Goal: Transaction & Acquisition: Obtain resource

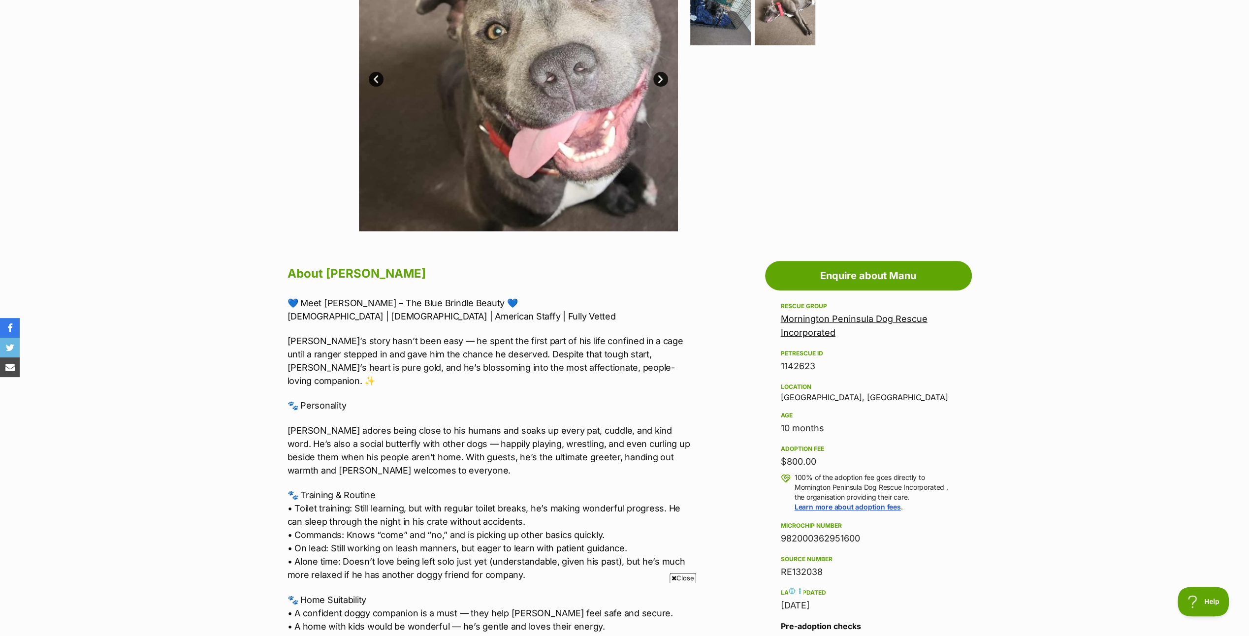
scroll to position [330, 0]
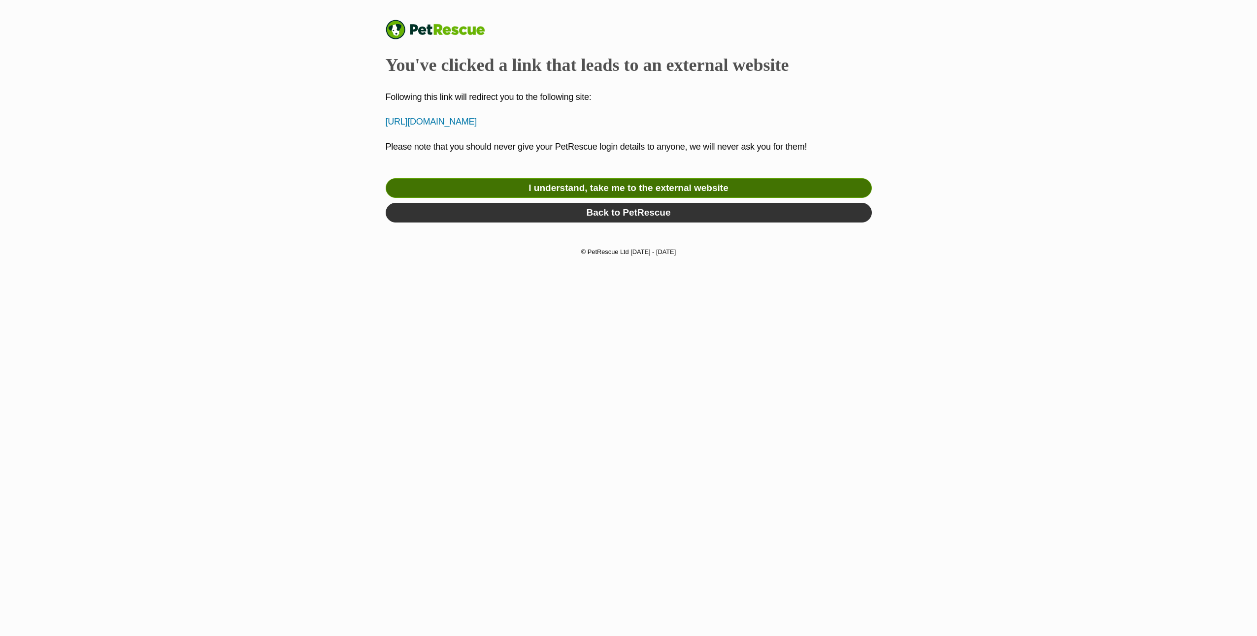
click at [672, 183] on link "I understand, take me to the external website" at bounding box center [629, 188] width 486 height 20
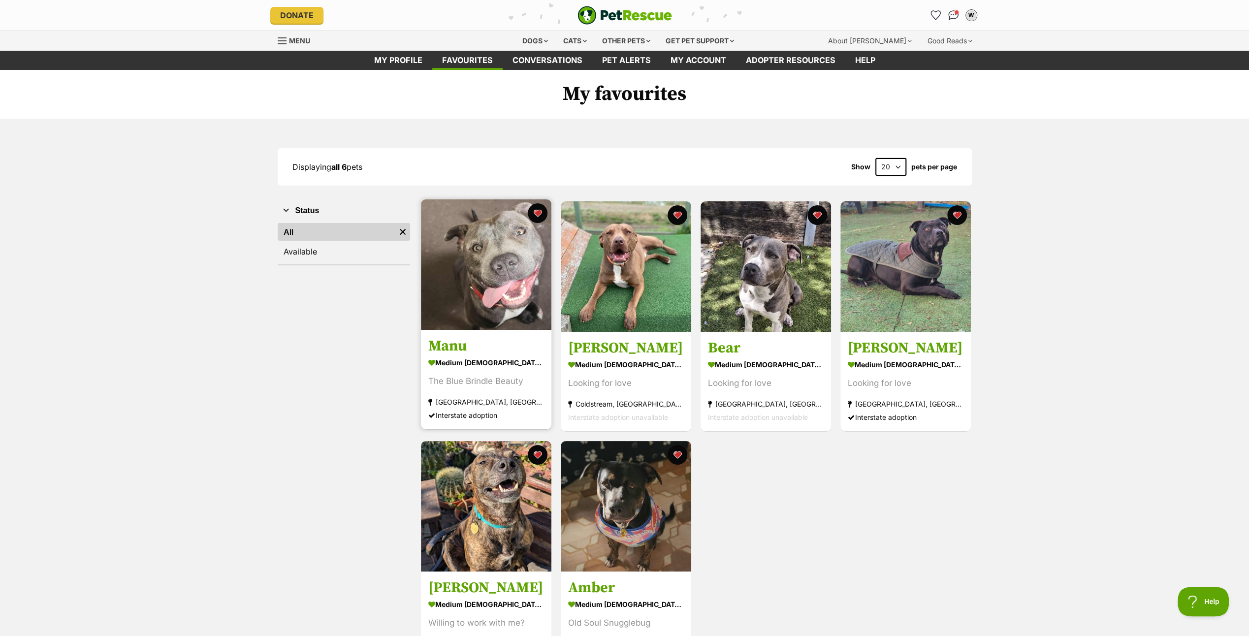
click at [473, 276] on img at bounding box center [486, 264] width 130 height 130
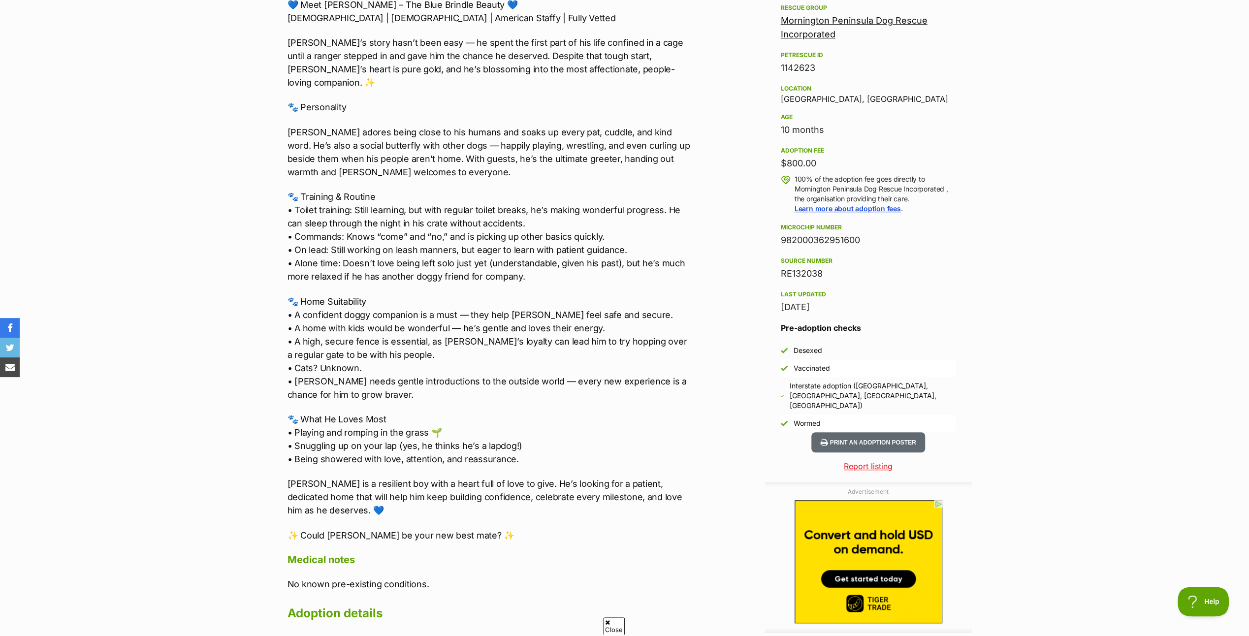
click at [51, 225] on section "Home > Rescue pet search > Adopt a dog > Dogs available for adoption Manu The B…" at bounding box center [624, 248] width 1249 height 1508
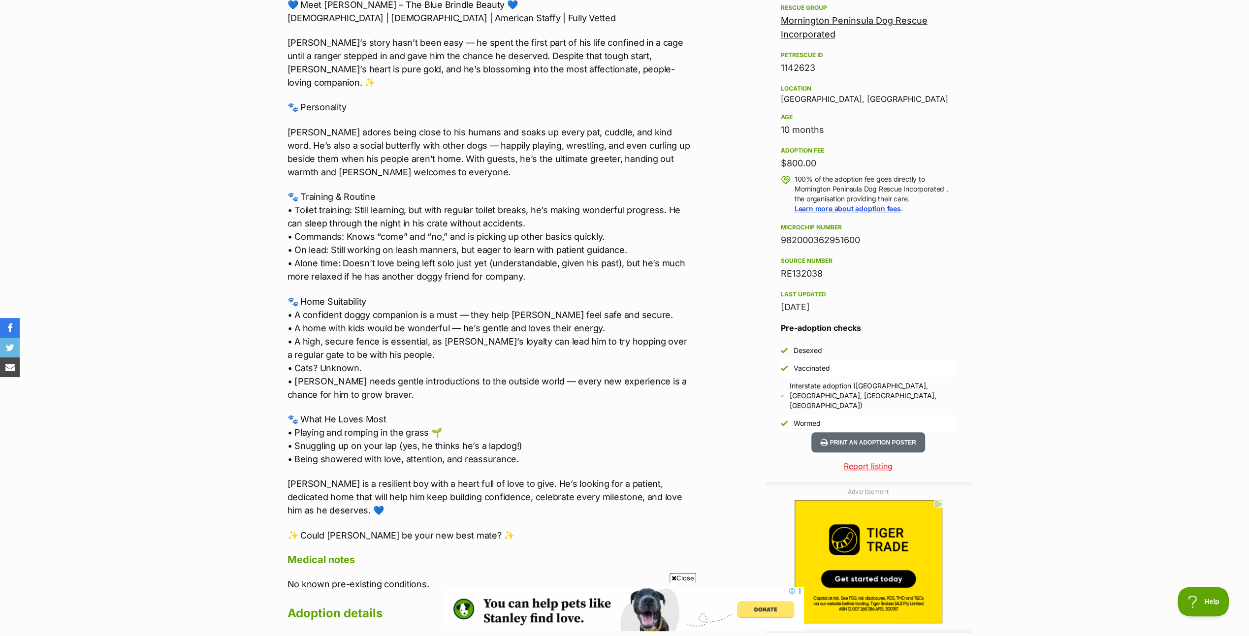
click at [197, 276] on section "Home > Rescue pet search > Adopt a dog > Dogs available for adoption Manu The B…" at bounding box center [624, 248] width 1249 height 1508
drag, startPoint x: 101, startPoint y: 423, endPoint x: 103, endPoint y: 411, distance: 12.5
click at [101, 422] on section "Home > Rescue pet search > Adopt a dog > Dogs available for adoption Manu The B…" at bounding box center [624, 248] width 1249 height 1508
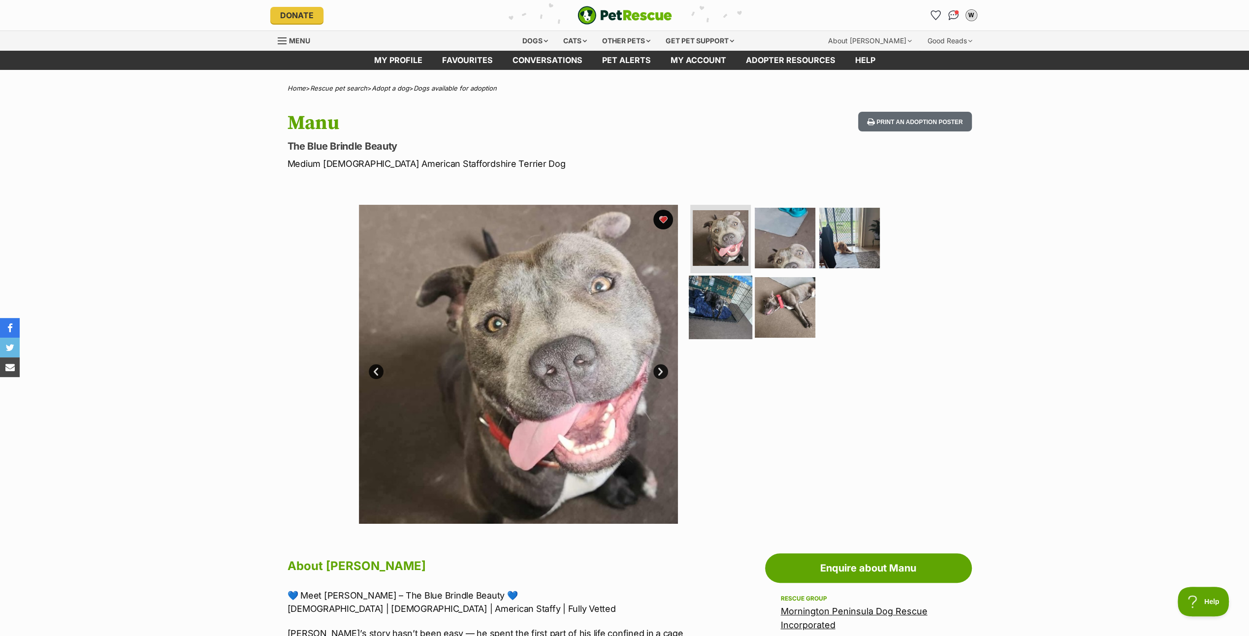
click at [706, 295] on img at bounding box center [721, 308] width 64 height 64
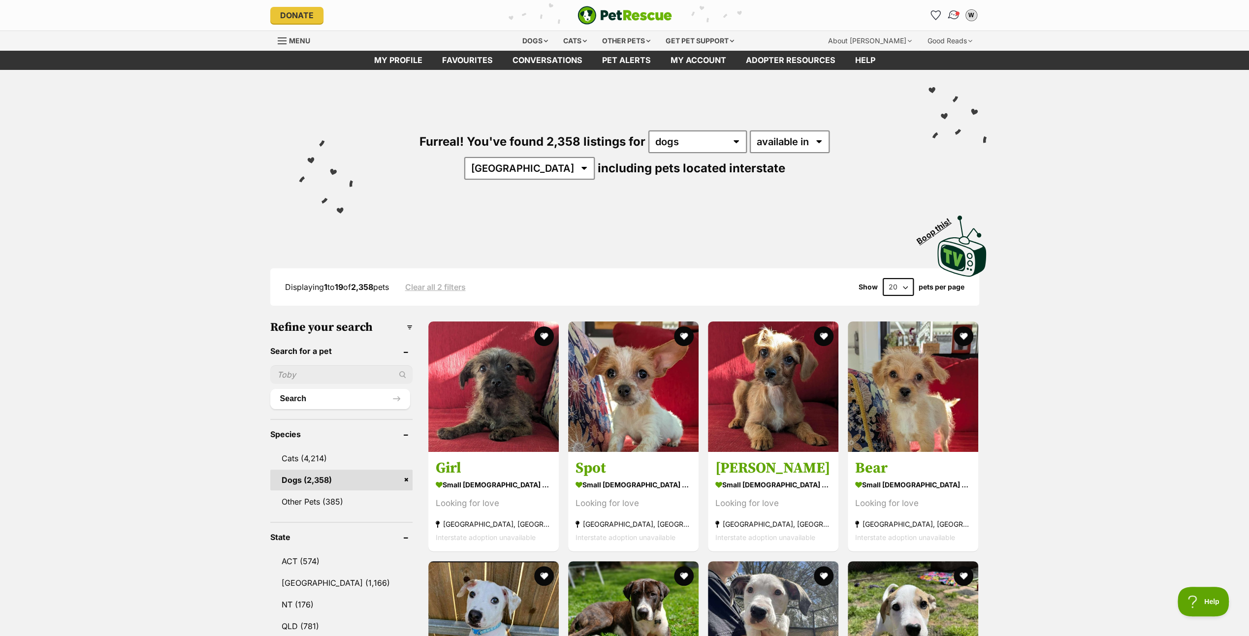
click at [953, 11] on img "Conversations" at bounding box center [953, 15] width 13 height 13
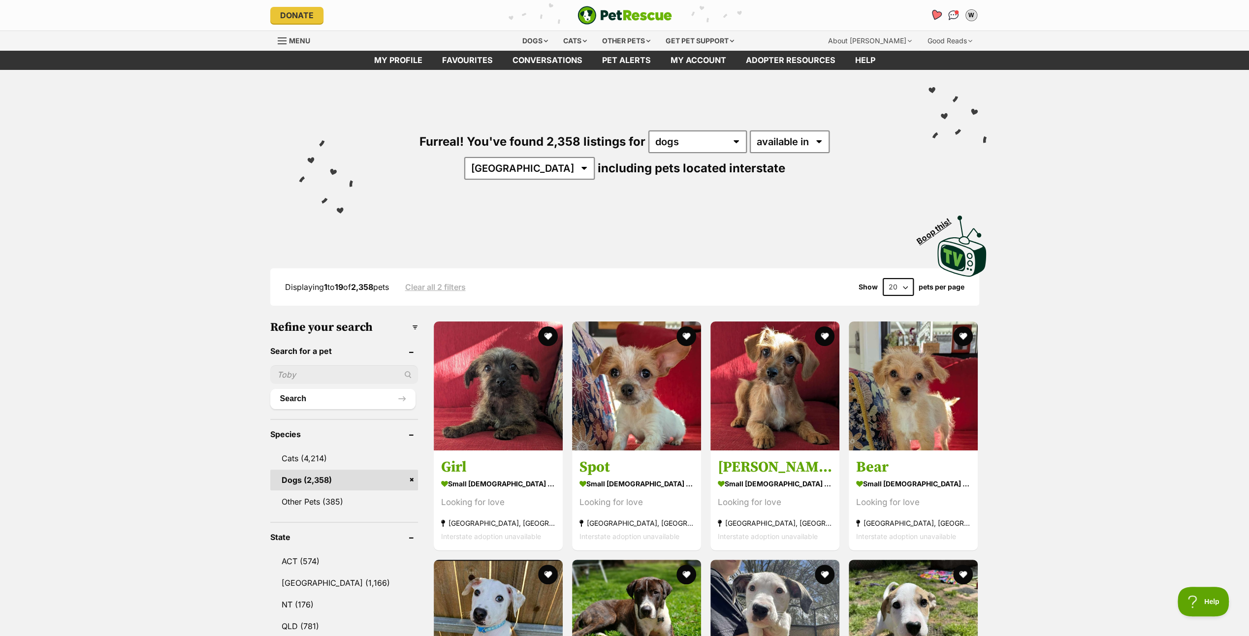
click at [933, 11] on icon "Favourites" at bounding box center [936, 14] width 12 height 11
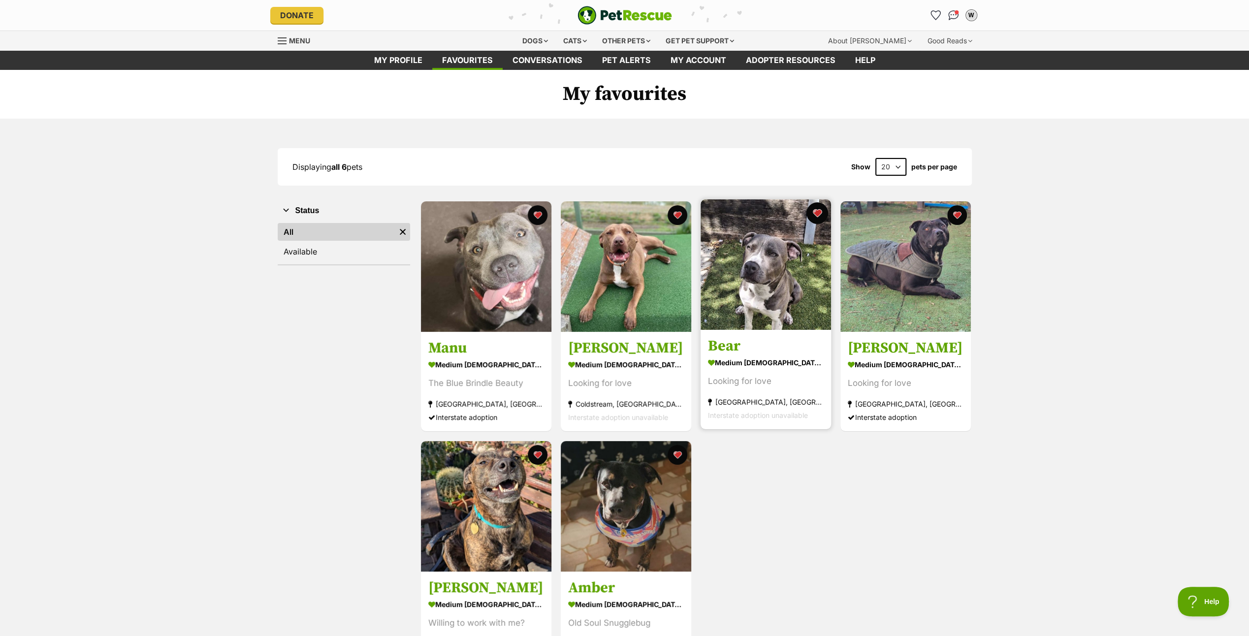
drag, startPoint x: 817, startPoint y: 207, endPoint x: 814, endPoint y: 222, distance: 15.3
click at [817, 208] on button "favourite" at bounding box center [818, 213] width 22 height 22
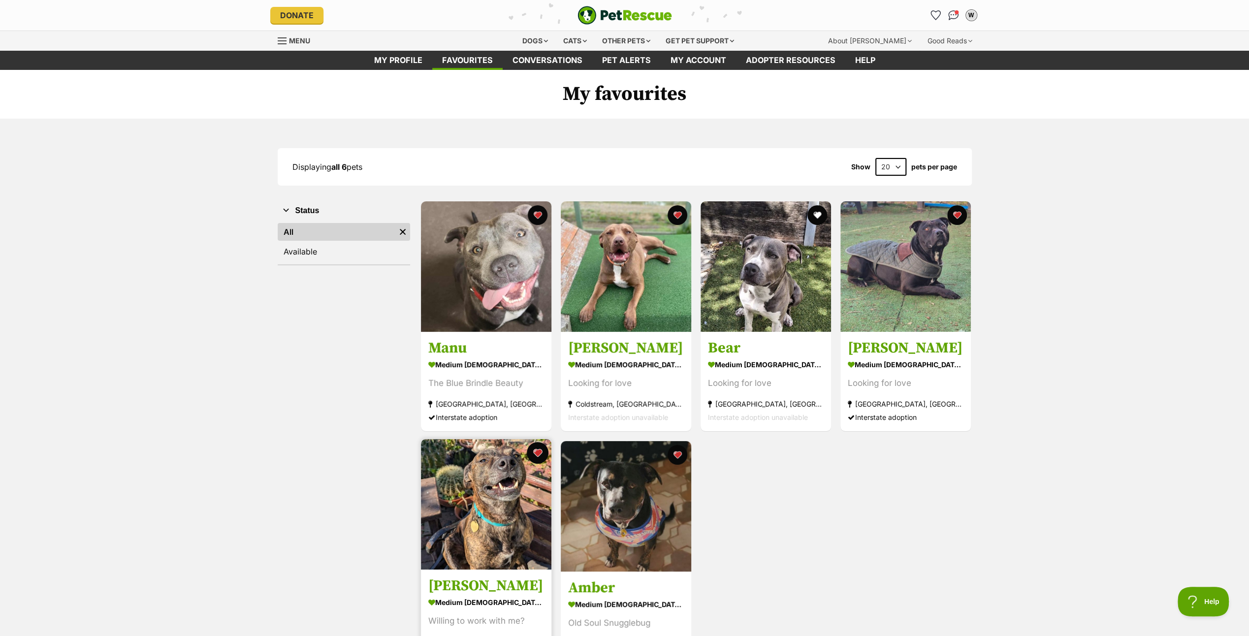
click at [534, 450] on button "favourite" at bounding box center [538, 453] width 22 height 22
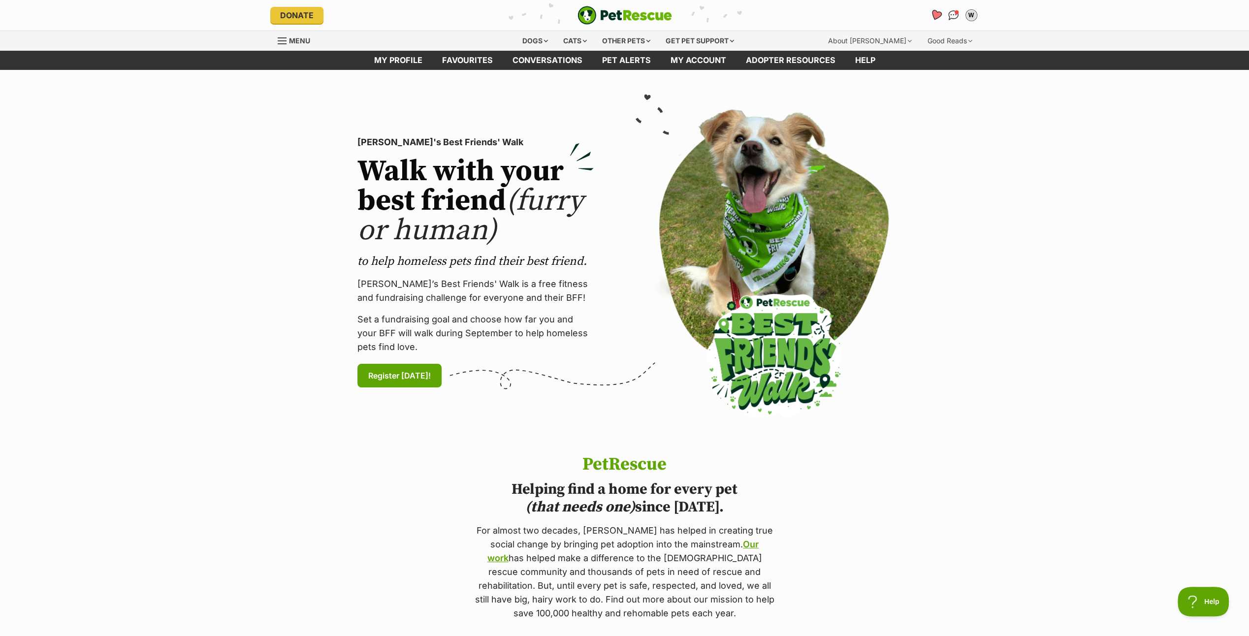
click at [934, 13] on icon "Favourites" at bounding box center [936, 14] width 12 height 11
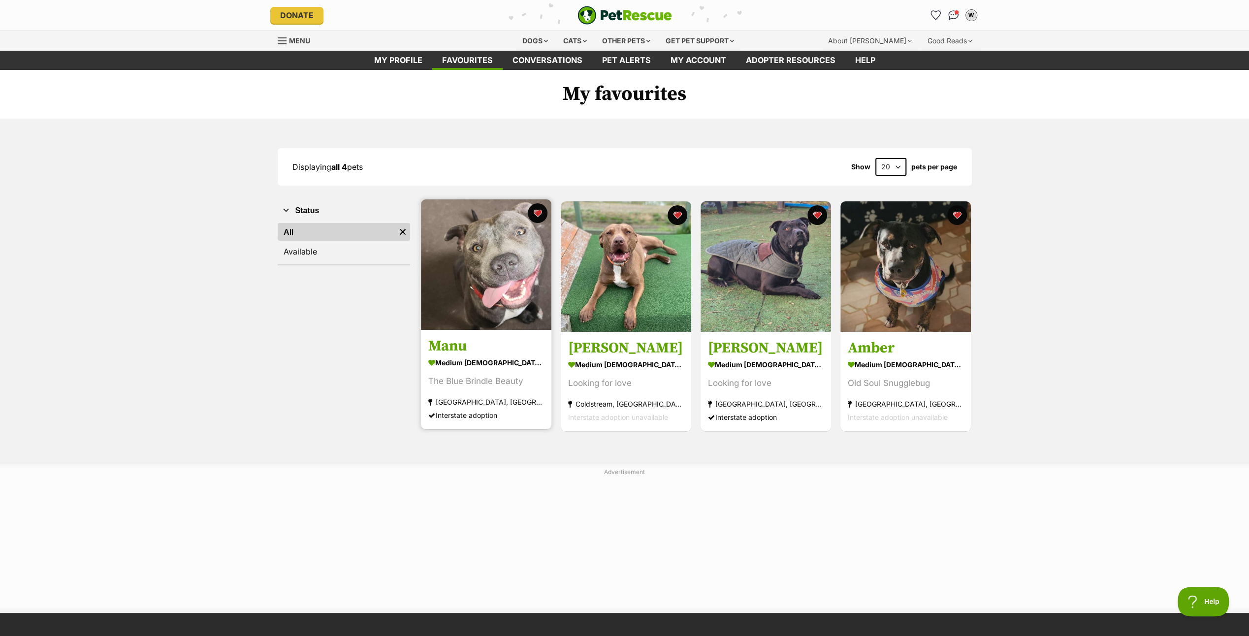
click at [466, 268] on img at bounding box center [486, 264] width 130 height 130
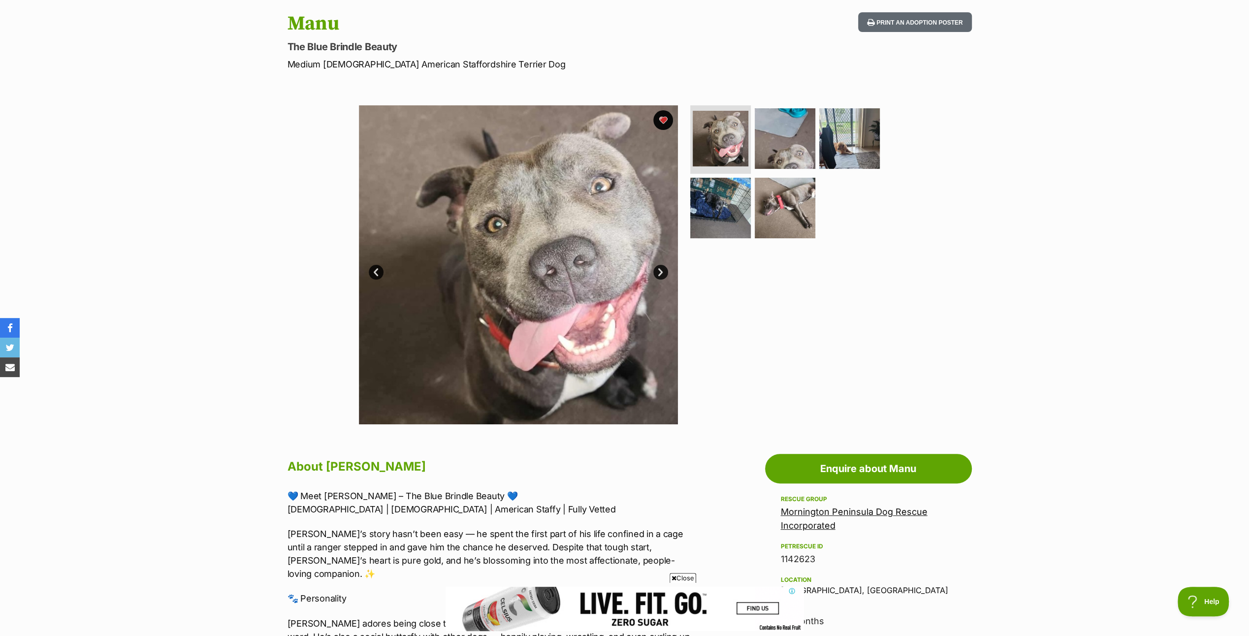
scroll to position [295, 0]
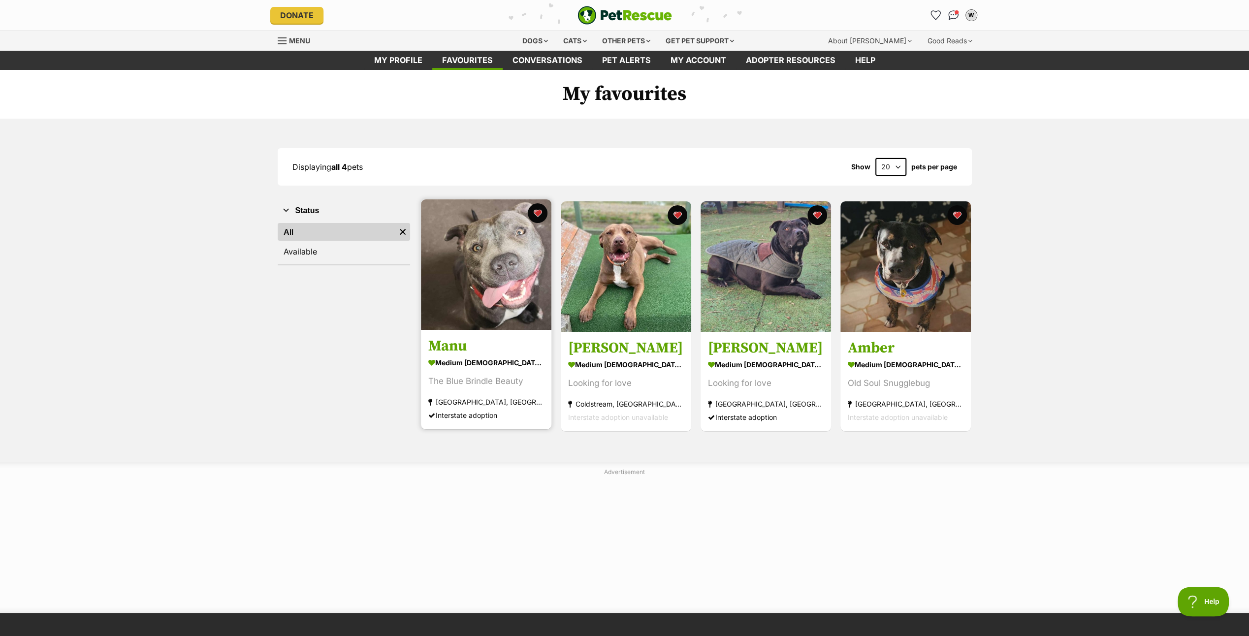
click at [508, 278] on img at bounding box center [486, 264] width 130 height 130
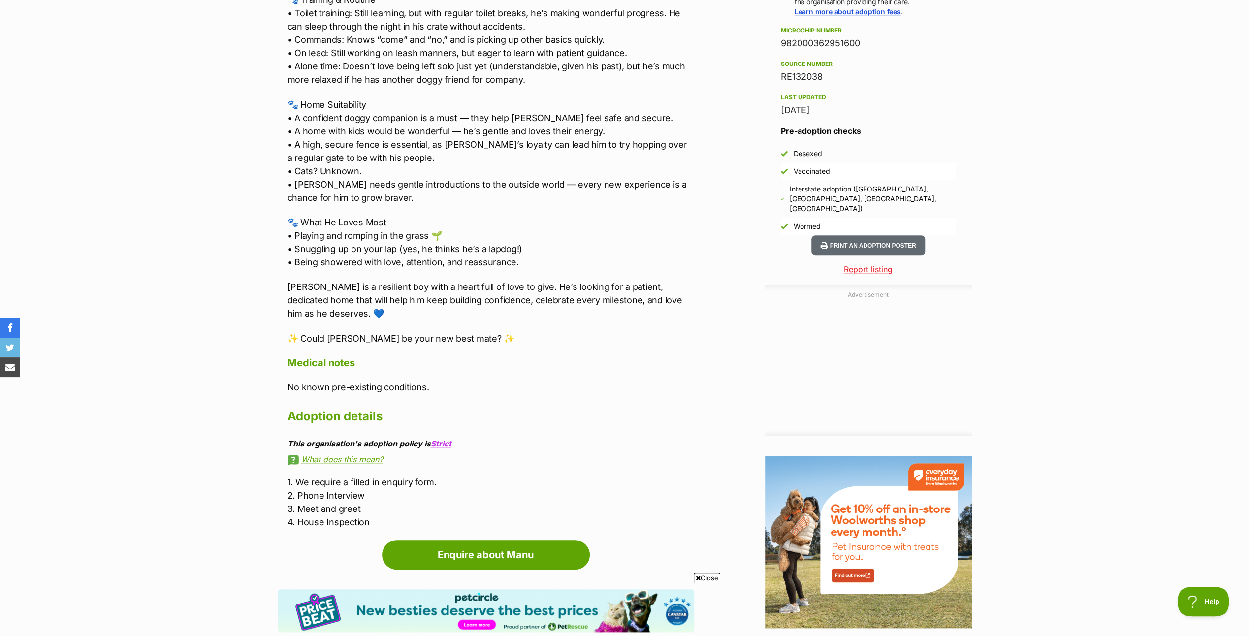
scroll to position [936, 0]
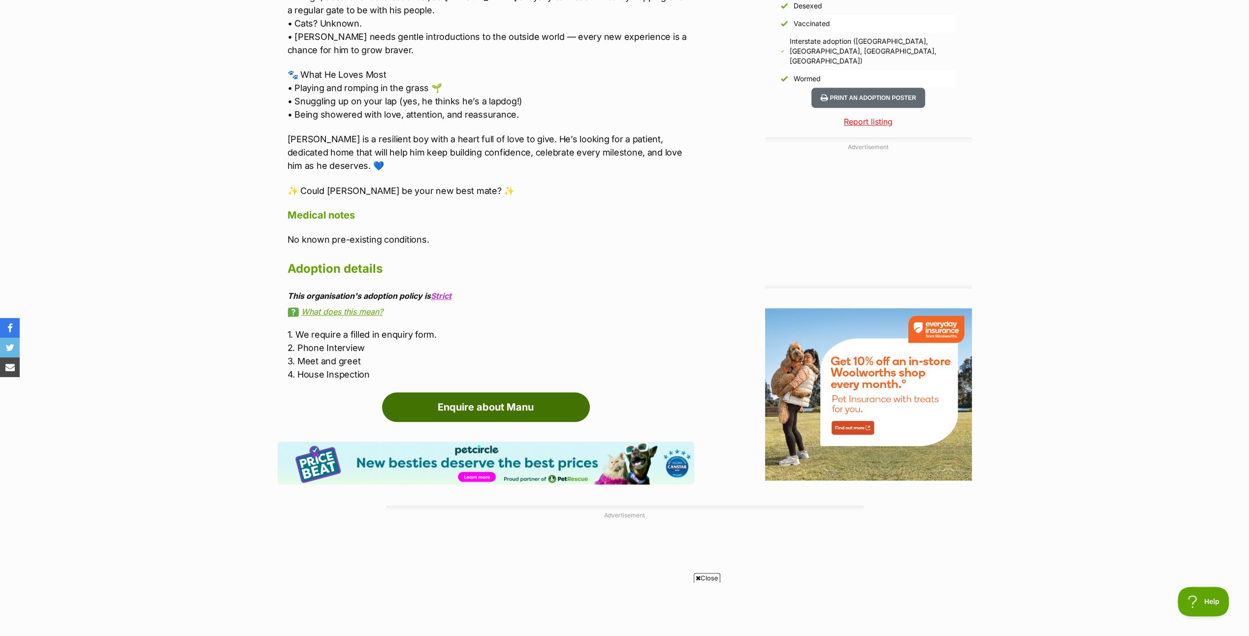
click at [488, 392] on link "Enquire about Manu" at bounding box center [486, 407] width 208 height 30
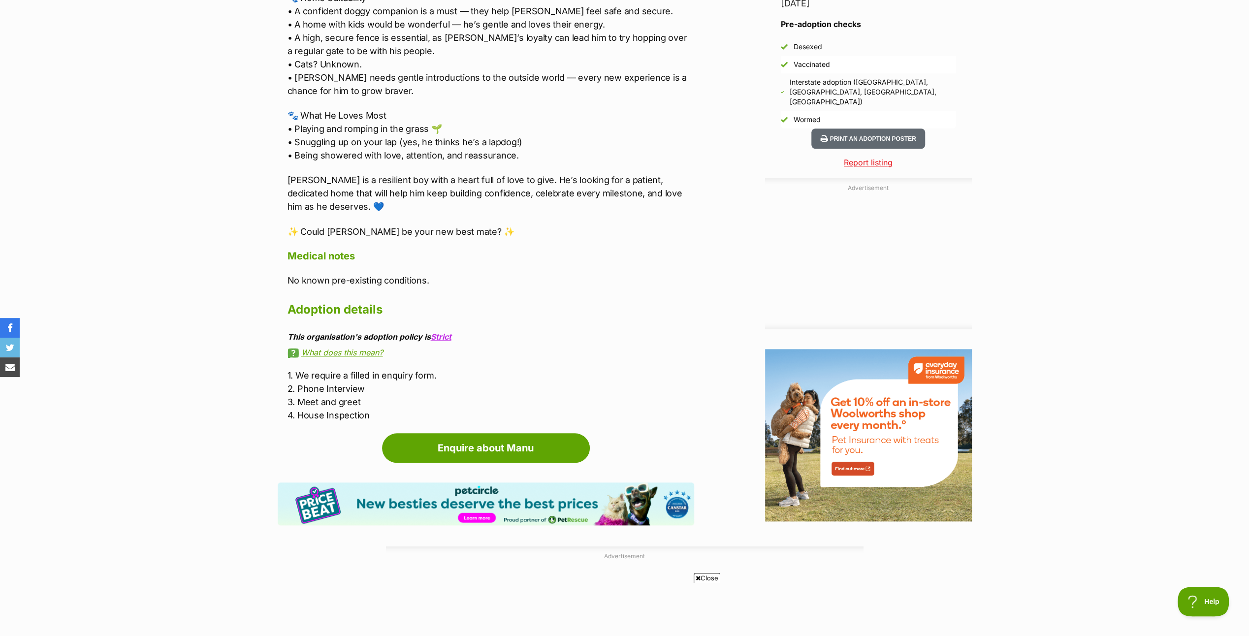
click at [345, 348] on link "What does this mean?" at bounding box center [491, 352] width 407 height 9
click at [439, 332] on link "Strict" at bounding box center [441, 337] width 21 height 10
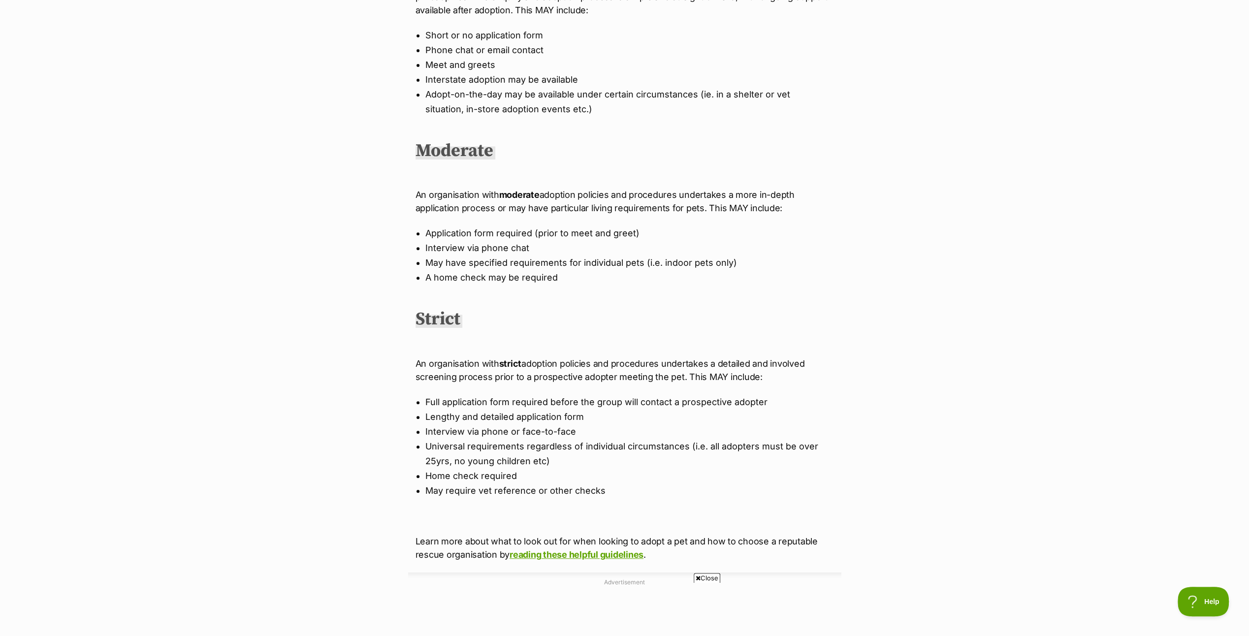
scroll to position [394, 0]
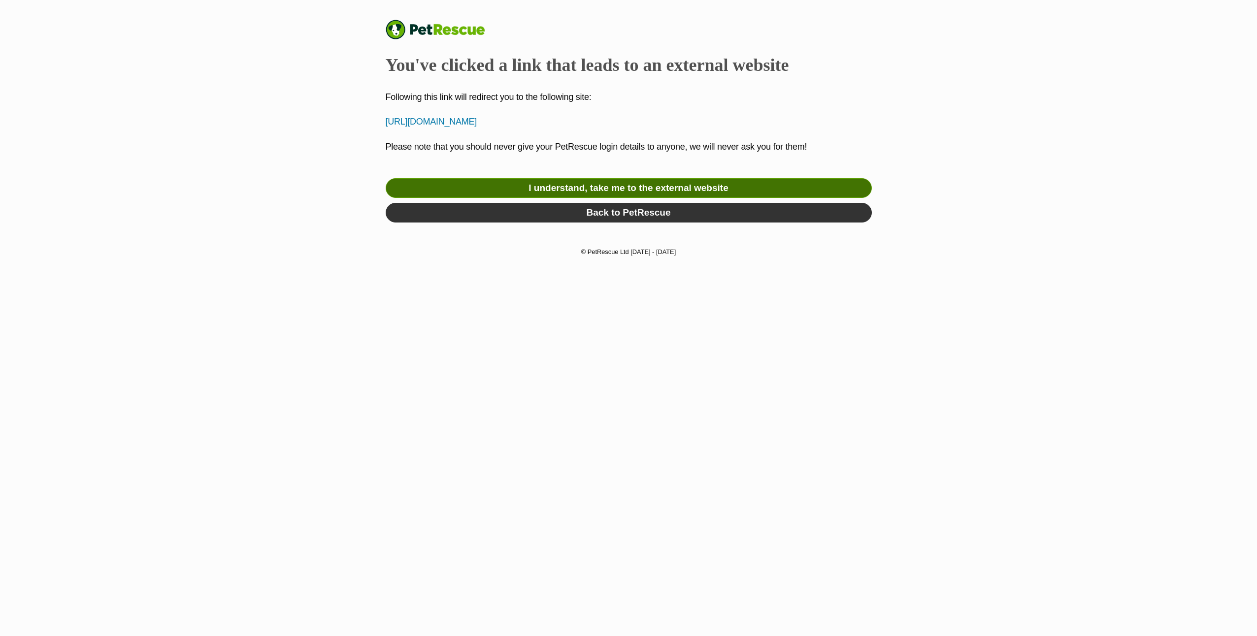
click at [625, 183] on link "I understand, take me to the external website" at bounding box center [629, 188] width 486 height 20
